Goal: Transaction & Acquisition: Purchase product/service

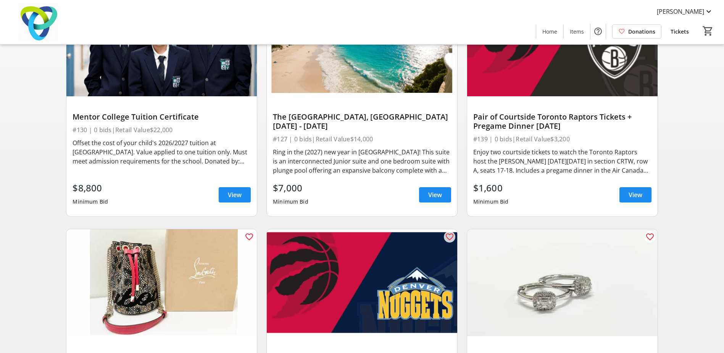
scroll to position [124, 0]
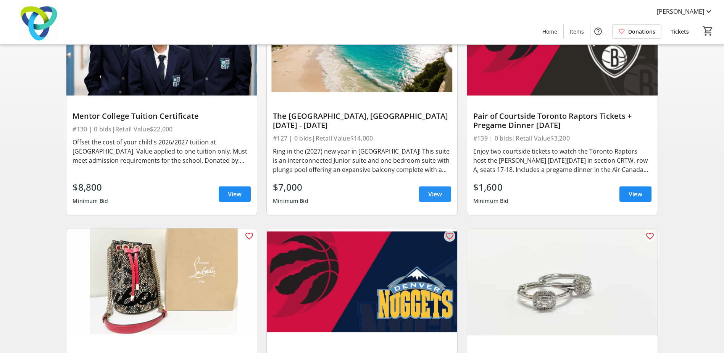
click at [436, 193] on span "View" at bounding box center [435, 193] width 14 height 9
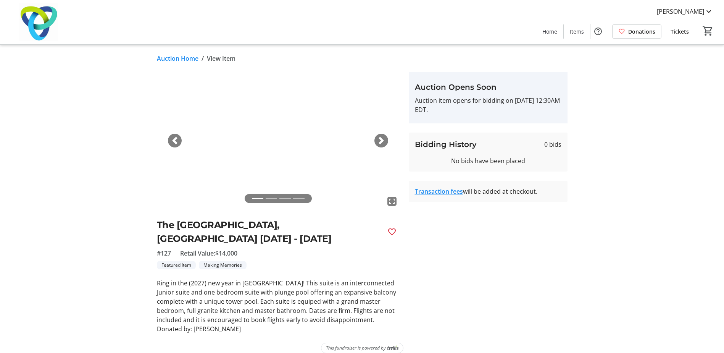
scroll to position [10, 0]
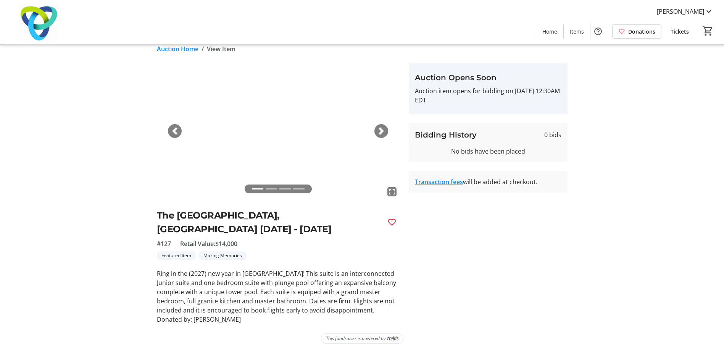
click at [385, 125] on img at bounding box center [278, 131] width 243 height 137
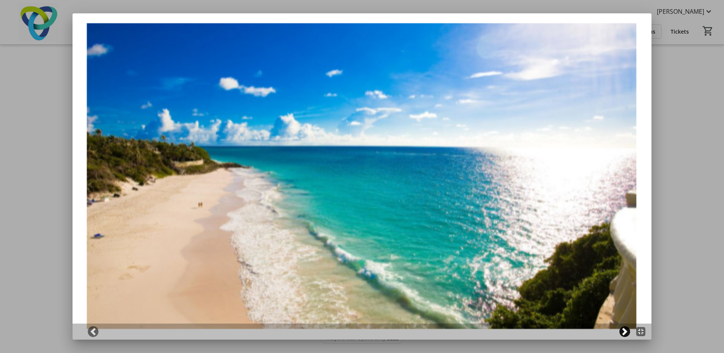
click at [626, 332] on span at bounding box center [625, 332] width 8 height 8
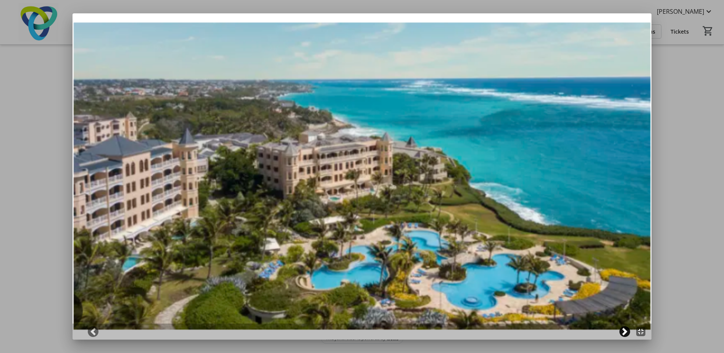
click at [626, 332] on span at bounding box center [625, 332] width 8 height 8
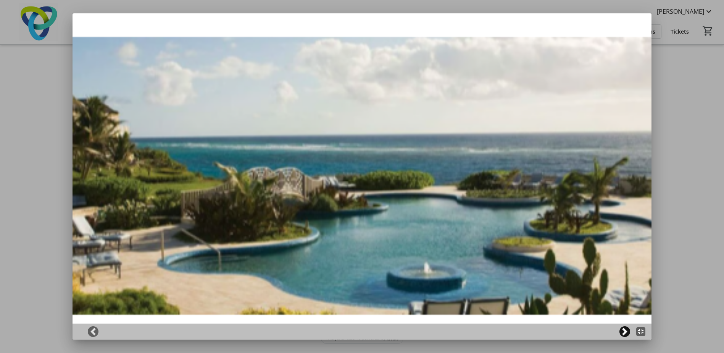
click at [626, 332] on span at bounding box center [625, 332] width 8 height 8
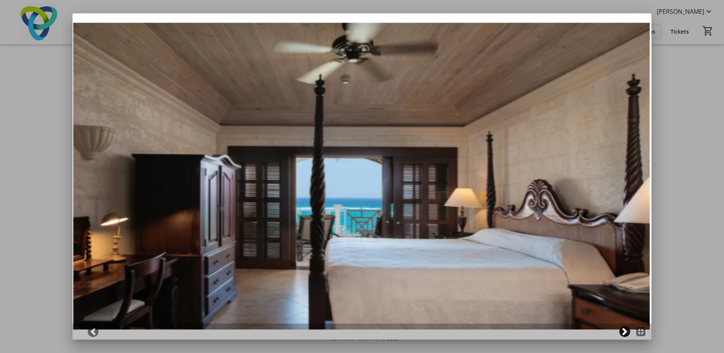
click at [626, 332] on span at bounding box center [625, 332] width 8 height 8
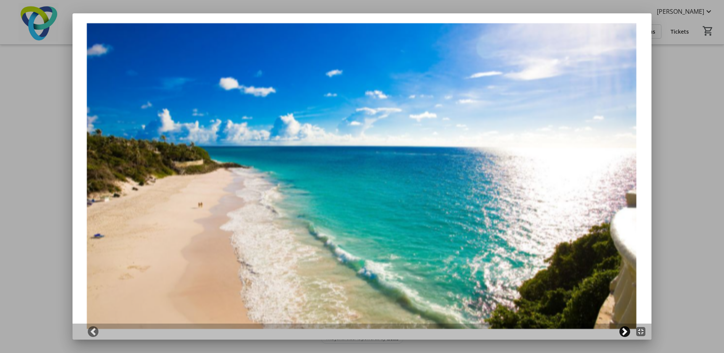
click at [626, 332] on span at bounding box center [625, 332] width 8 height 8
